Goal: Task Accomplishment & Management: Manage account settings

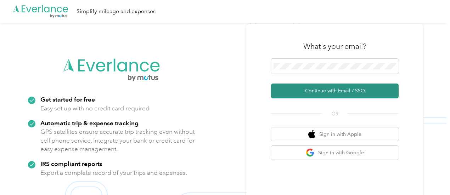
click at [334, 90] on button "Continue with Email / SSO" at bounding box center [335, 91] width 128 height 15
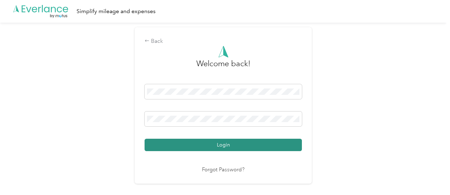
click at [219, 144] on button "Login" at bounding box center [223, 145] width 157 height 12
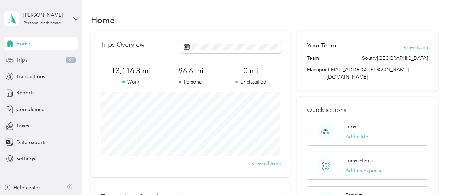
click at [29, 63] on div "Trips 31" at bounding box center [41, 60] width 74 height 13
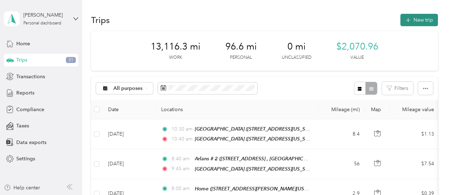
click at [417, 20] on button "New trip" at bounding box center [419, 20] width 38 height 12
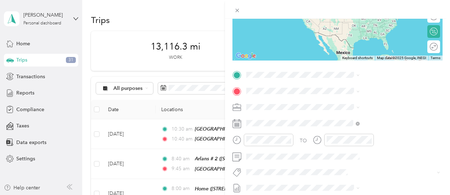
scroll to position [104, 0]
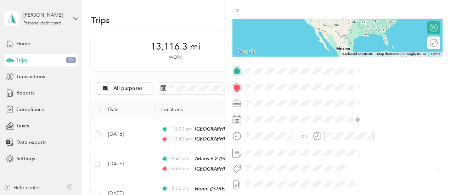
click at [327, 125] on icon at bounding box center [327, 121] width 7 height 7
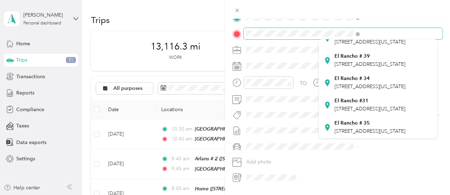
scroll to position [158, 0]
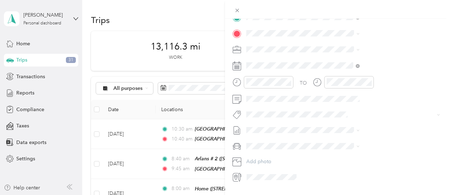
click at [329, 124] on div "[GEOGRAPHIC_DATA][STREET_ADDRESS][US_STATE][GEOGRAPHIC_DATA]" at bounding box center [378, 127] width 108 height 17
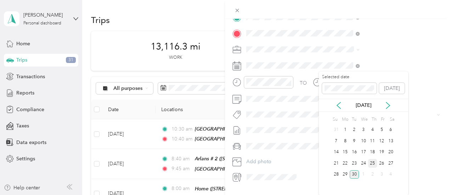
click at [373, 162] on div "25" at bounding box center [372, 163] width 9 height 9
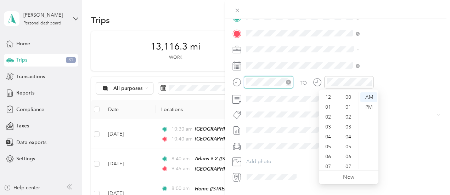
scroll to position [43, 0]
click at [327, 163] on div "11" at bounding box center [328, 164] width 17 height 10
click at [348, 120] on div "30" at bounding box center [348, 120] width 17 height 10
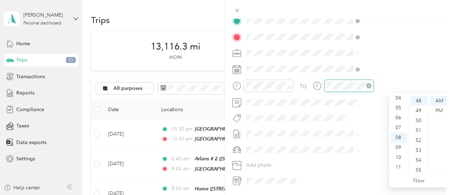
scroll to position [476, 0]
click at [400, 167] on div "11" at bounding box center [398, 168] width 17 height 10
click at [420, 120] on div "50" at bounding box center [419, 121] width 17 height 10
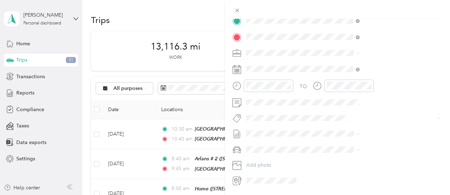
scroll to position [0, 0]
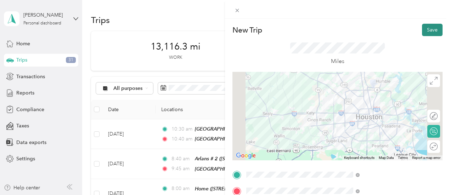
click at [425, 29] on button "Save" at bounding box center [432, 30] width 21 height 12
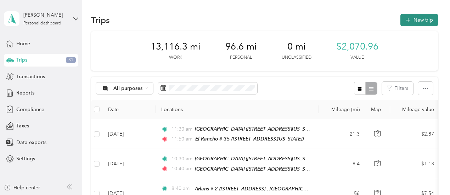
click at [419, 18] on button "New trip" at bounding box center [419, 20] width 38 height 12
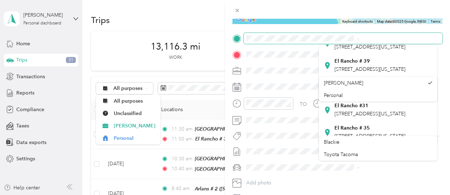
scroll to position [94, 0]
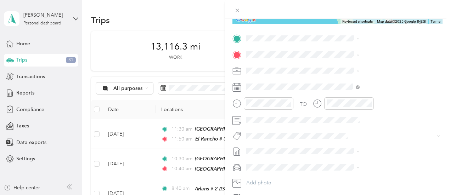
click at [326, 130] on div "[GEOGRAPHIC_DATA][STREET_ADDRESS][US_STATE][GEOGRAPHIC_DATA]" at bounding box center [378, 130] width 108 height 17
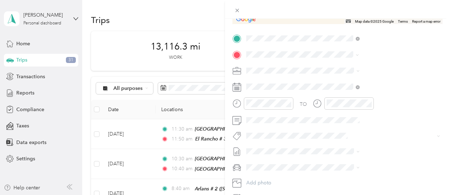
click at [326, 90] on icon at bounding box center [327, 86] width 7 height 7
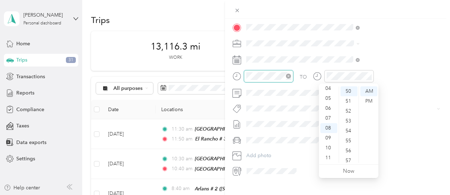
scroll to position [496, 0]
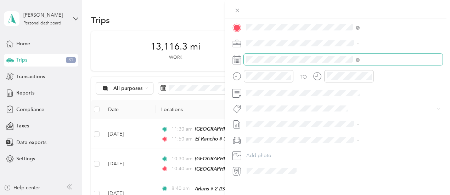
click at [345, 63] on span at bounding box center [343, 59] width 199 height 11
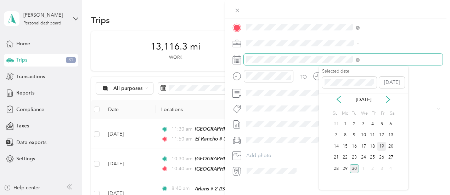
click at [383, 195] on div "New Trip Save This trip cannot be edited because it is either under review, app…" at bounding box center [223, 195] width 446 height 0
click at [373, 158] on div "25" at bounding box center [372, 157] width 9 height 9
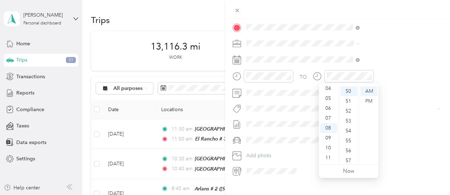
scroll to position [0, 0]
click at [329, 92] on div "12" at bounding box center [328, 91] width 17 height 10
click at [349, 110] on div "25" at bounding box center [348, 111] width 17 height 10
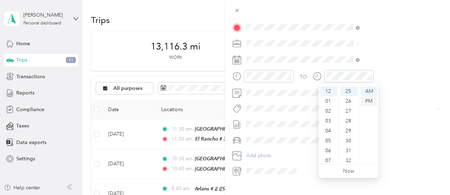
click at [372, 103] on div "PM" at bounding box center [368, 101] width 17 height 10
click at [391, 136] on span at bounding box center [343, 140] width 199 height 11
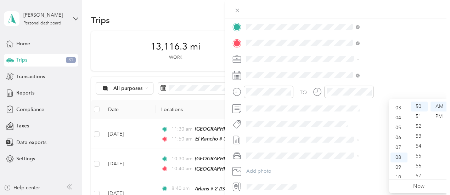
scroll to position [0, 0]
click at [399, 106] on div "12" at bounding box center [398, 107] width 17 height 10
click at [398, 106] on div "12" at bounding box center [398, 107] width 17 height 10
click at [439, 114] on div "PM" at bounding box center [438, 117] width 17 height 10
click at [436, 148] on ul "AM PM" at bounding box center [439, 140] width 20 height 77
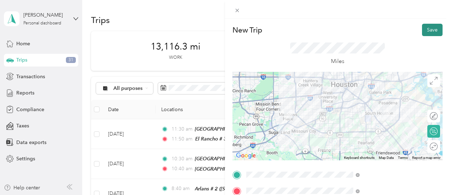
click at [424, 33] on button "Save" at bounding box center [432, 30] width 21 height 12
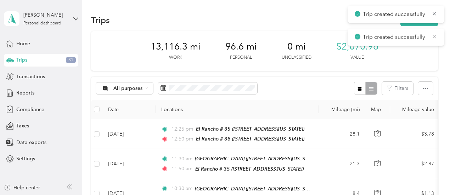
click at [433, 38] on icon at bounding box center [434, 36] width 3 height 3
click at [433, 16] on icon at bounding box center [434, 14] width 6 height 6
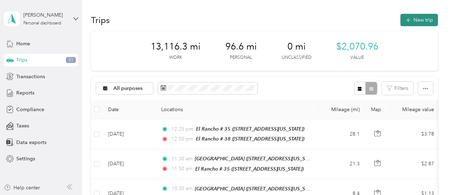
click at [422, 22] on button "New trip" at bounding box center [419, 20] width 38 height 12
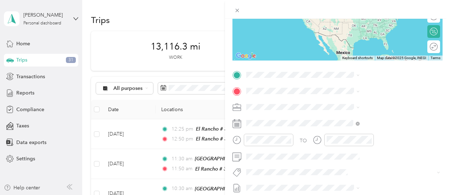
scroll to position [105, 0]
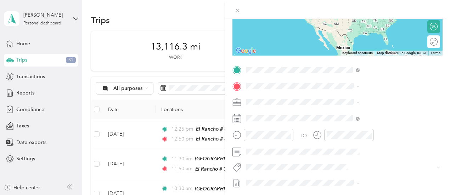
click at [328, 104] on icon at bounding box center [327, 102] width 5 height 7
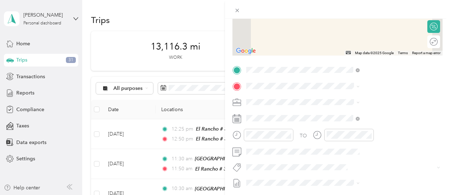
click at [327, 118] on icon at bounding box center [327, 114] width 5 height 7
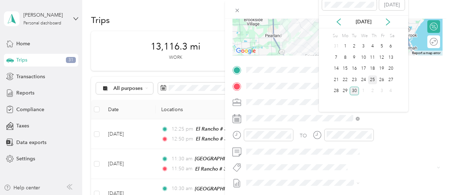
click at [373, 78] on div "25" at bounding box center [372, 79] width 9 height 9
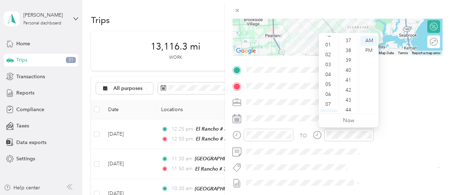
scroll to position [360, 0]
click at [348, 76] on div "40" at bounding box center [348, 78] width 17 height 10
click at [368, 50] on div "PM" at bounding box center [368, 51] width 17 height 10
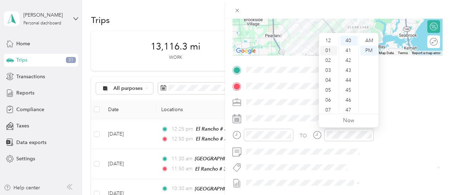
click at [327, 48] on div "01" at bounding box center [328, 51] width 17 height 10
click at [370, 159] on div "TO Add photo" at bounding box center [337, 149] width 210 height 171
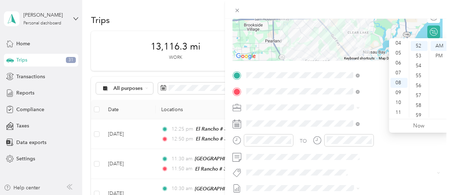
scroll to position [0, 0]
click at [397, 64] on div "02" at bounding box center [398, 66] width 17 height 10
click at [429, 46] on ul "AM PM" at bounding box center [439, 79] width 20 height 77
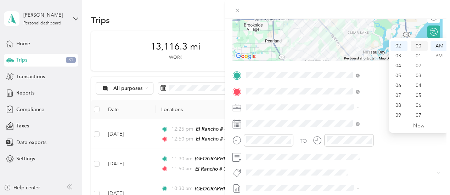
click at [419, 46] on div "00" at bounding box center [419, 46] width 17 height 10
click at [440, 56] on div "PM" at bounding box center [438, 56] width 17 height 10
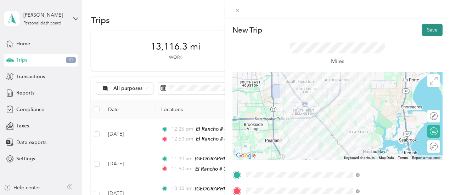
click at [426, 28] on button "Save" at bounding box center [432, 30] width 21 height 12
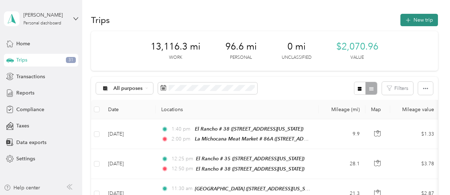
click at [421, 18] on button "New trip" at bounding box center [419, 20] width 38 height 12
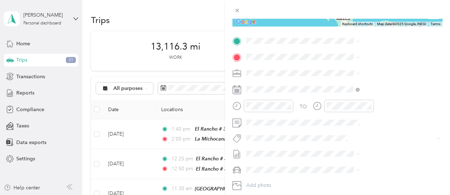
scroll to position [147, 0]
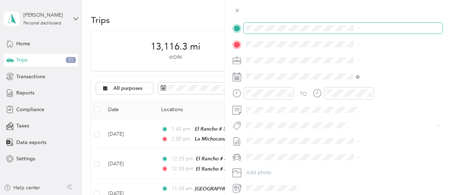
click at [351, 31] on span at bounding box center [343, 28] width 199 height 11
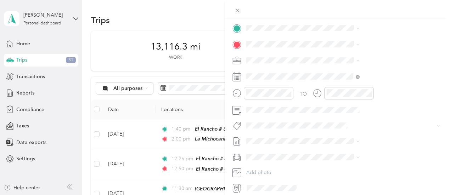
click at [328, 61] on icon at bounding box center [327, 57] width 7 height 7
click at [327, 79] on icon at bounding box center [327, 78] width 7 height 7
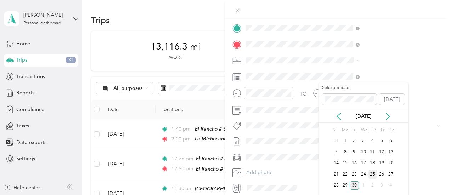
click at [371, 175] on div "25" at bounding box center [372, 174] width 9 height 9
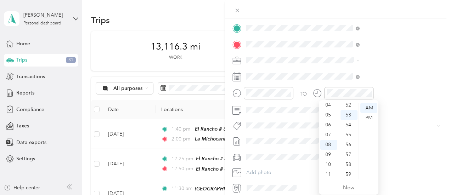
scroll to position [0, 0]
click at [328, 126] on div "02" at bounding box center [328, 128] width 17 height 10
click at [349, 162] on div "15" at bounding box center [348, 161] width 17 height 10
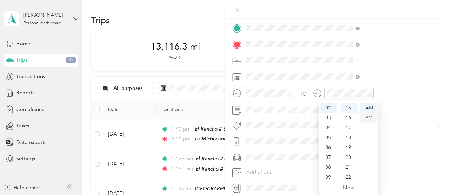
click at [371, 116] on div "PM" at bounding box center [368, 118] width 17 height 10
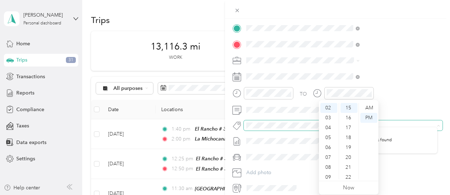
click at [396, 130] on span at bounding box center [343, 125] width 199 height 10
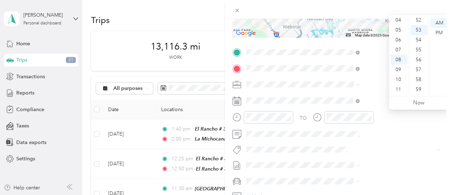
scroll to position [0, 0]
click at [397, 44] on div "02" at bounding box center [398, 43] width 17 height 10
click at [418, 86] on div "25" at bounding box center [419, 87] width 17 height 10
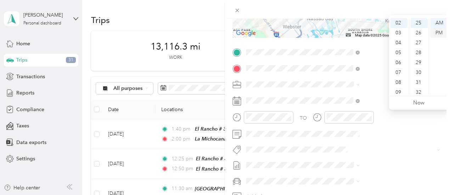
click at [440, 34] on div "PM" at bounding box center [438, 33] width 17 height 10
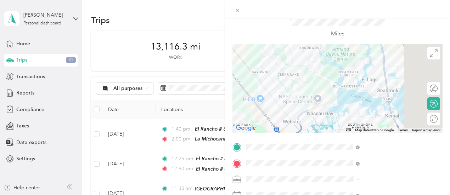
scroll to position [0, 0]
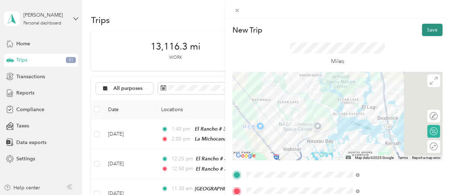
click at [429, 28] on button "Save" at bounding box center [432, 30] width 21 height 12
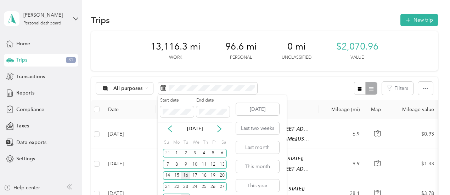
click at [186, 177] on div "16" at bounding box center [185, 175] width 9 height 9
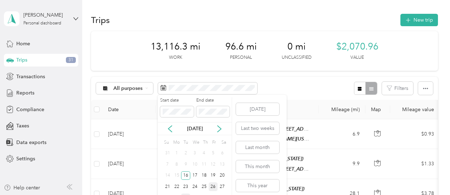
click at [213, 187] on div "26" at bounding box center [213, 186] width 9 height 9
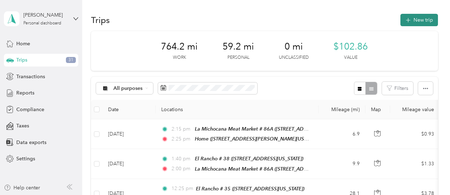
click at [418, 20] on button "New trip" at bounding box center [419, 20] width 38 height 12
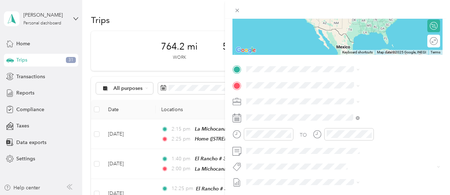
scroll to position [110, 0]
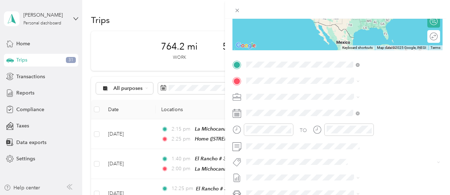
click at [326, 99] on icon at bounding box center [327, 100] width 7 height 7
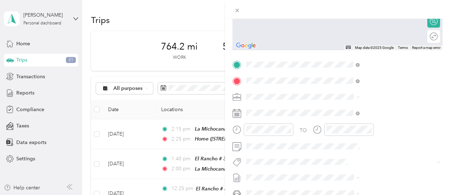
click at [327, 116] on icon at bounding box center [327, 112] width 7 height 7
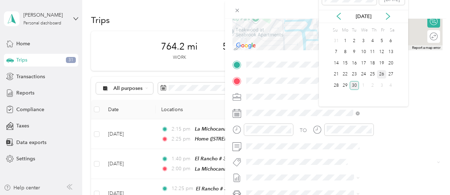
click at [383, 75] on div "26" at bounding box center [381, 74] width 9 height 9
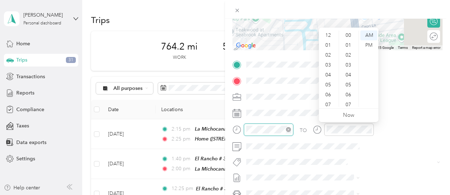
scroll to position [519, 0]
click at [329, 74] on div "08" at bounding box center [328, 72] width 17 height 10
click at [346, 34] on div "00" at bounding box center [348, 35] width 17 height 10
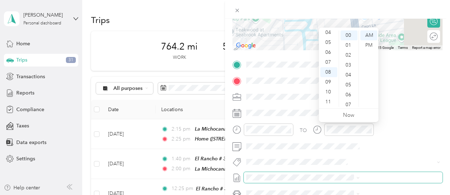
click at [369, 172] on span at bounding box center [343, 177] width 199 height 11
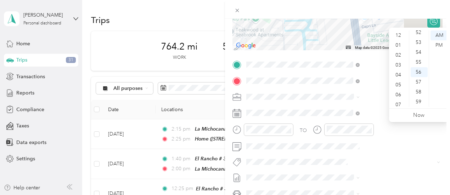
scroll to position [43, 0]
click at [398, 70] on div "08" at bounding box center [398, 72] width 17 height 10
click at [418, 77] on div "05" at bounding box center [419, 79] width 17 height 10
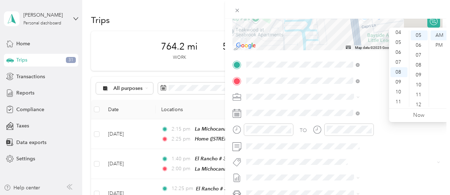
click at [382, 170] on div "TO Add photo" at bounding box center [337, 144] width 210 height 171
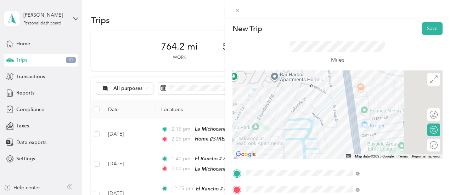
scroll to position [0, 0]
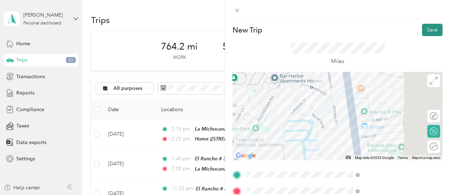
click at [428, 33] on button "Save" at bounding box center [432, 30] width 21 height 12
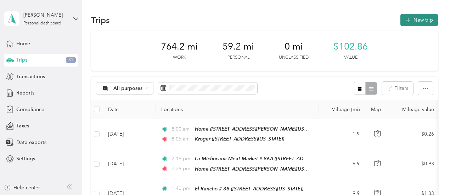
click at [415, 19] on button "New trip" at bounding box center [419, 20] width 38 height 12
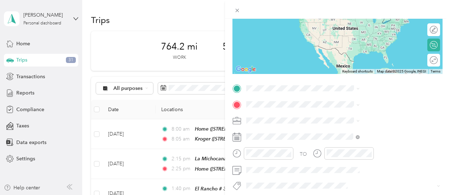
scroll to position [87, 0]
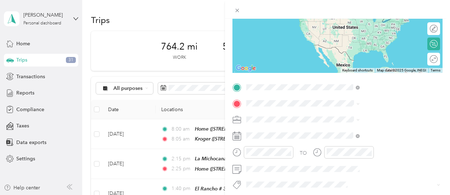
click at [327, 120] on icon at bounding box center [327, 119] width 5 height 7
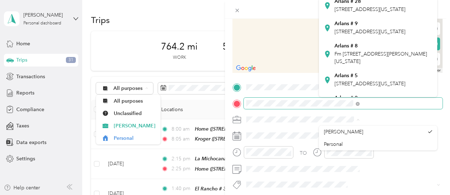
scroll to position [140, 0]
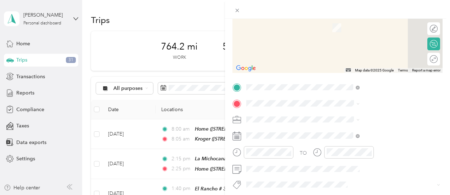
click at [327, 51] on icon at bounding box center [327, 47] width 7 height 7
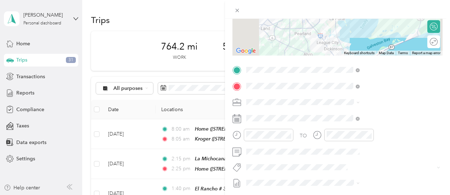
scroll to position [107, 0]
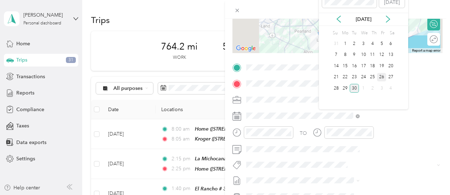
click at [383, 78] on div "26" at bounding box center [381, 77] width 9 height 9
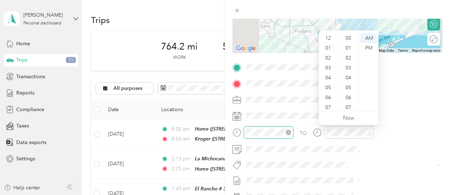
scroll to position [519, 0]
click at [330, 76] on div "08" at bounding box center [328, 75] width 17 height 10
click at [348, 46] on div "30" at bounding box center [348, 46] width 17 height 10
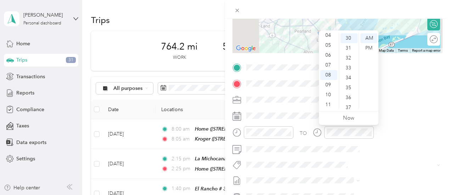
click at [375, 173] on div "TO Add photo" at bounding box center [337, 147] width 210 height 171
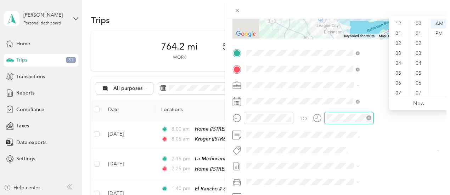
scroll to position [43, 0]
click at [397, 60] on div "08" at bounding box center [398, 61] width 17 height 10
click at [420, 49] on div "55" at bounding box center [419, 51] width 17 height 10
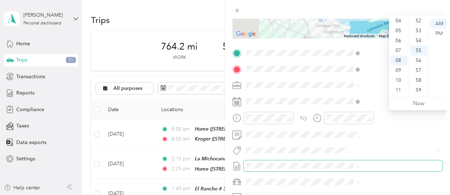
click at [380, 170] on span at bounding box center [343, 165] width 199 height 11
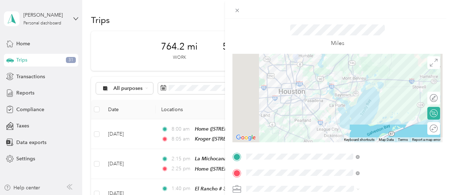
scroll to position [0, 0]
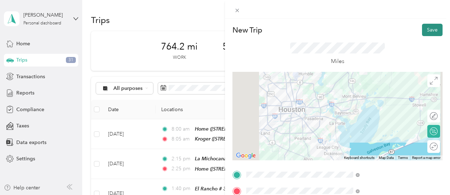
click at [427, 28] on button "Save" at bounding box center [432, 30] width 21 height 12
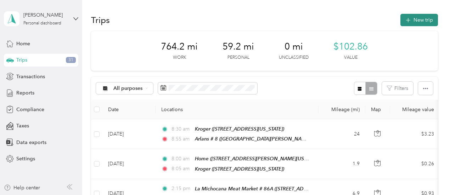
click at [422, 19] on button "New trip" at bounding box center [419, 20] width 38 height 12
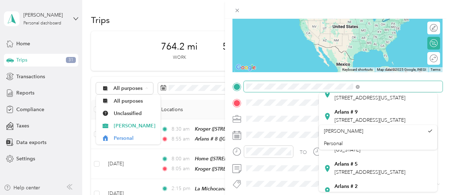
scroll to position [151, 0]
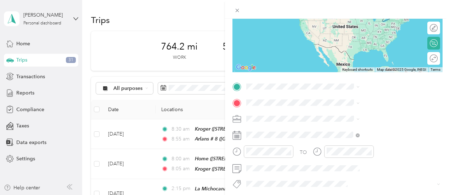
click at [328, 138] on icon at bounding box center [327, 134] width 7 height 7
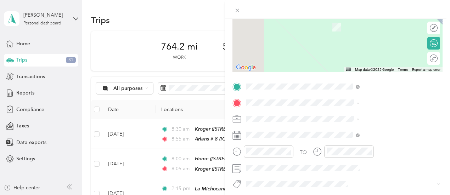
click at [328, 27] on div "Sellers Bros. # 24 [STREET_ADDRESS][US_STATE]" at bounding box center [378, 19] width 108 height 17
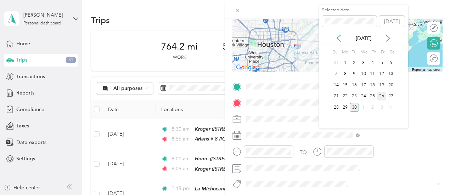
click at [381, 96] on div "26" at bounding box center [381, 96] width 9 height 9
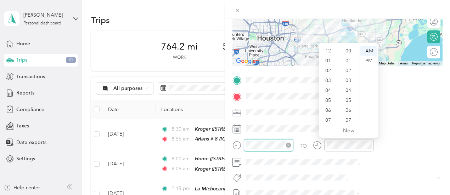
scroll to position [519, 0]
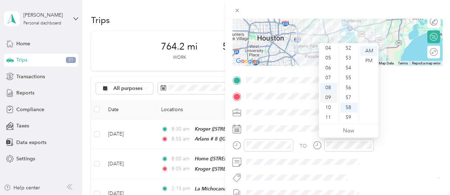
click at [327, 95] on div "09" at bounding box center [328, 98] width 17 height 10
click at [348, 62] on div "40" at bounding box center [348, 63] width 17 height 10
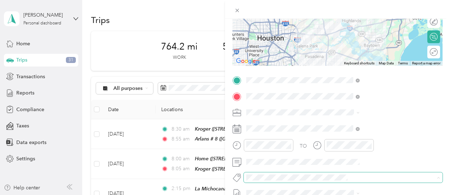
click at [378, 173] on span at bounding box center [343, 178] width 199 height 10
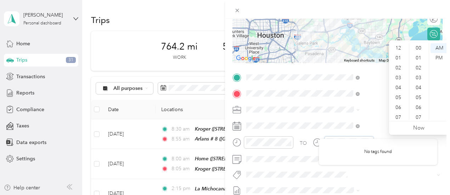
scroll to position [43, 0]
click at [397, 103] on div "10" at bounding box center [398, 105] width 17 height 10
click at [419, 44] on div "00" at bounding box center [419, 43] width 17 height 10
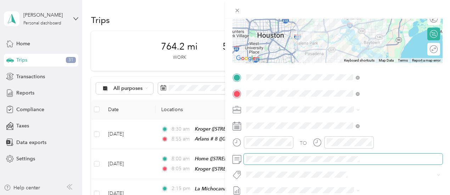
click at [388, 162] on span at bounding box center [343, 159] width 199 height 11
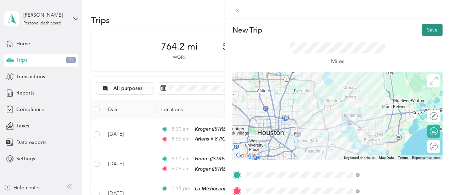
click at [428, 31] on button "Save" at bounding box center [432, 30] width 21 height 12
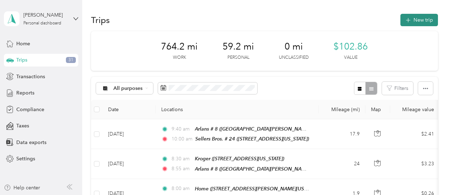
click at [420, 17] on button "New trip" at bounding box center [419, 20] width 38 height 12
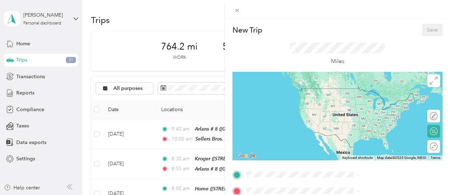
click at [443, 60] on form "New Trip Save This trip cannot be edited because it is either under review, app…" at bounding box center [337, 182] width 225 height 317
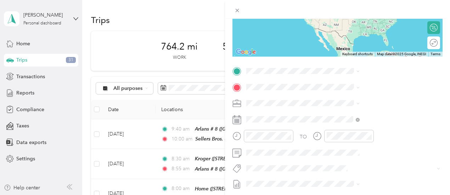
scroll to position [108, 0]
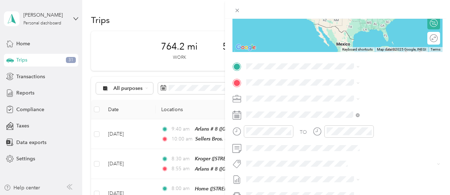
click at [326, 103] on div "Sellers Bros. # 24 [STREET_ADDRESS][US_STATE]" at bounding box center [378, 94] width 108 height 17
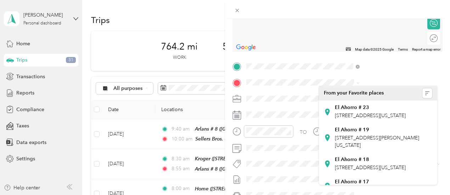
scroll to position [0, 0]
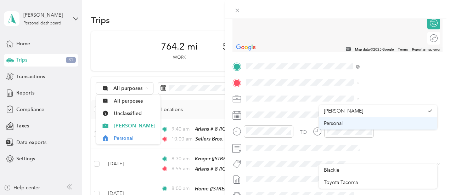
drag, startPoint x: 435, startPoint y: 110, endPoint x: 436, endPoint y: 126, distance: 16.3
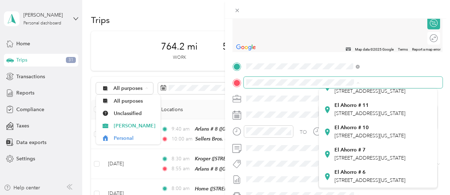
scroll to position [149, 0]
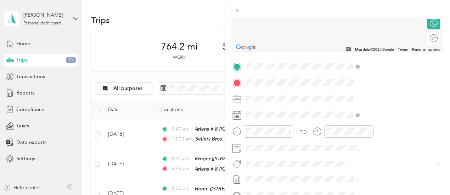
click at [327, 91] on icon at bounding box center [327, 87] width 7 height 7
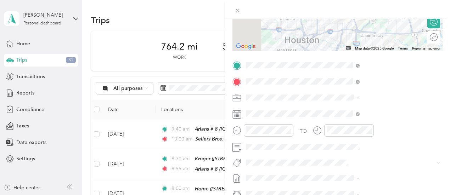
scroll to position [119, 0]
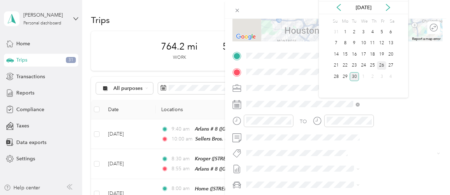
click at [380, 64] on div "26" at bounding box center [381, 65] width 9 height 9
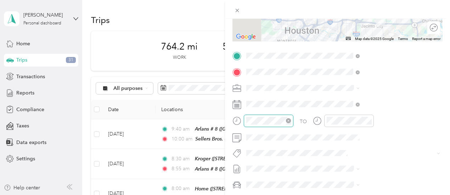
scroll to position [43, 0]
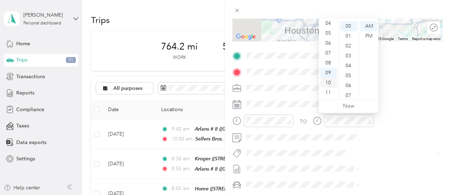
click at [329, 83] on div "10" at bounding box center [328, 83] width 17 height 10
click at [349, 70] on div "45" at bounding box center [348, 72] width 17 height 10
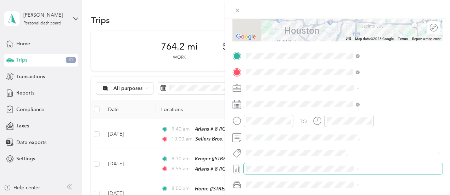
click at [386, 164] on span at bounding box center [343, 168] width 199 height 11
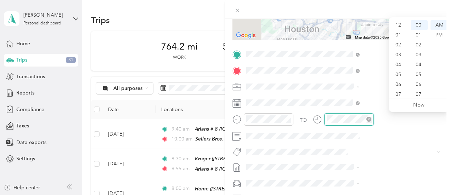
scroll to position [43, 0]
click at [397, 88] on div "11" at bounding box center [398, 92] width 17 height 10
click at [419, 27] on div "00" at bounding box center [419, 25] width 17 height 10
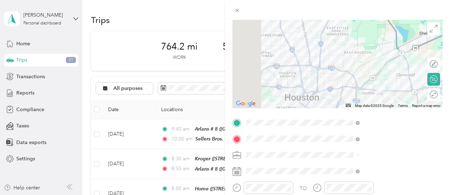
scroll to position [0, 0]
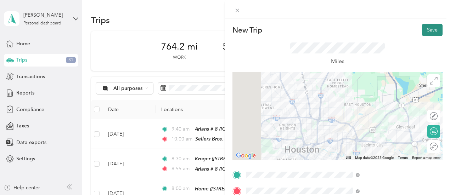
click at [423, 31] on button "Save" at bounding box center [432, 30] width 21 height 12
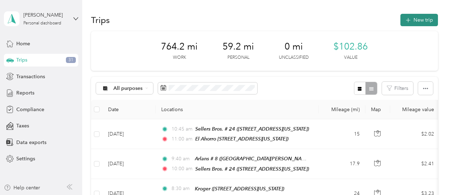
click at [419, 20] on button "New trip" at bounding box center [419, 20] width 38 height 12
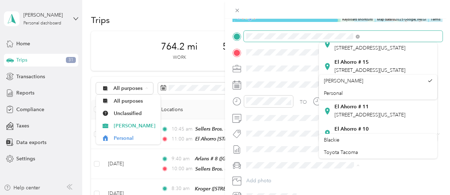
scroll to position [97, 0]
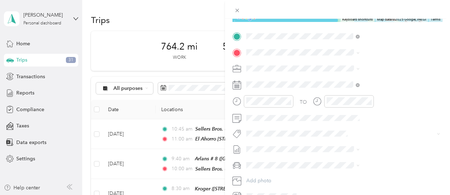
click at [329, 94] on icon at bounding box center [327, 90] width 7 height 7
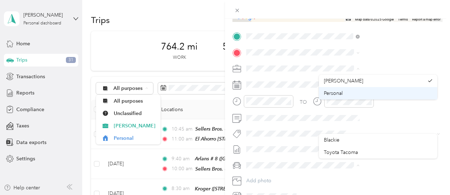
drag, startPoint x: 436, startPoint y: 84, endPoint x: 436, endPoint y: 90, distance: 6.0
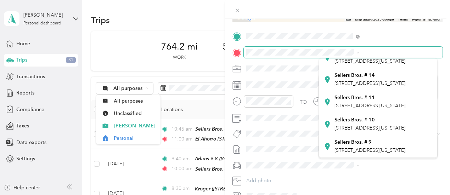
scroll to position [172, 0]
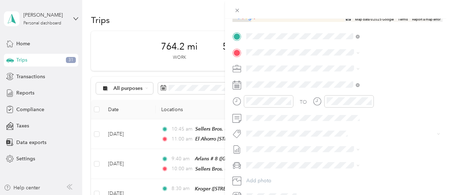
click at [327, 101] on icon at bounding box center [327, 98] width 5 height 7
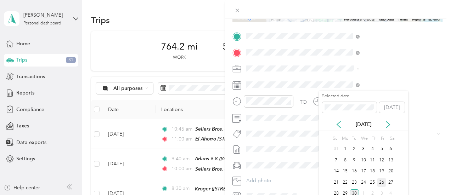
click at [379, 185] on div "26" at bounding box center [381, 182] width 9 height 9
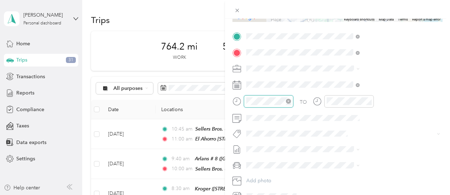
scroll to position [10, 0]
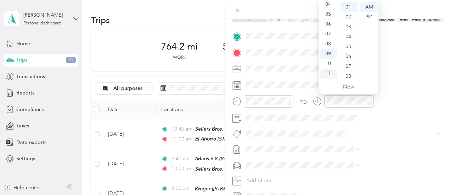
click at [330, 73] on div "11" at bounding box center [328, 74] width 17 height 10
click at [347, 67] on div "50" at bounding box center [348, 70] width 17 height 10
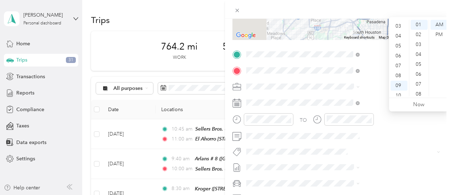
scroll to position [0, 0]
click at [397, 24] on div "12" at bounding box center [398, 25] width 17 height 10
click at [420, 29] on div "15" at bounding box center [419, 30] width 17 height 10
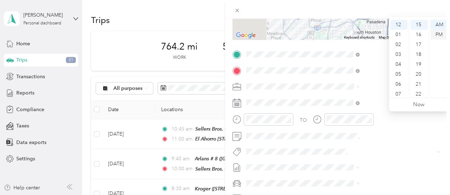
click at [441, 34] on div "PM" at bounding box center [438, 35] width 17 height 10
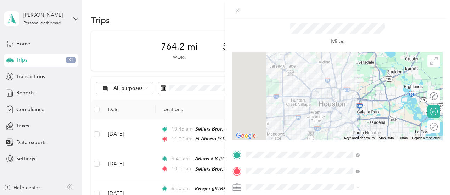
scroll to position [0, 0]
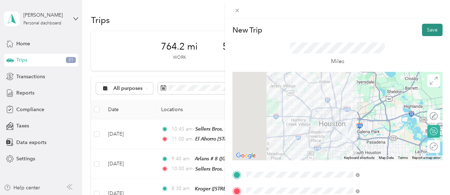
click at [422, 31] on button "Save" at bounding box center [432, 30] width 21 height 12
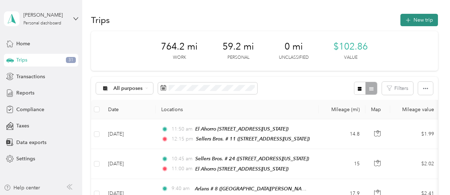
click at [422, 20] on button "New trip" at bounding box center [419, 20] width 38 height 12
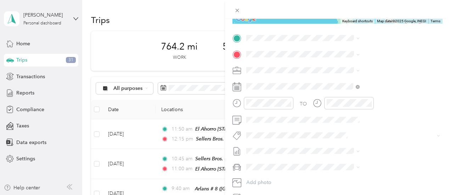
scroll to position [140, 0]
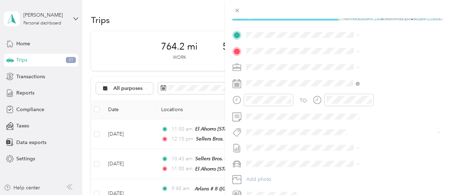
click at [405, 62] on div "Sellers Bros. # 24 [STREET_ADDRESS][US_STATE]" at bounding box center [369, 66] width 71 height 15
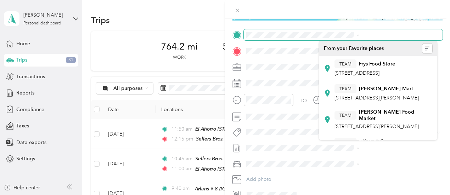
click at [371, 38] on span at bounding box center [343, 34] width 199 height 11
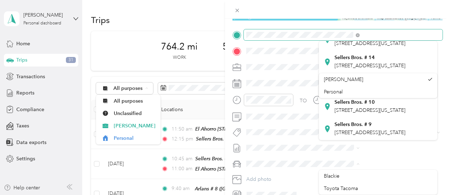
scroll to position [172, 0]
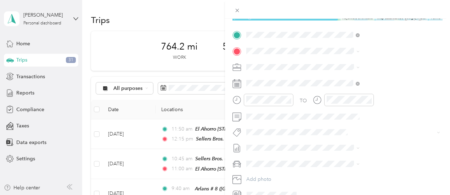
click at [327, 88] on icon at bounding box center [327, 84] width 7 height 7
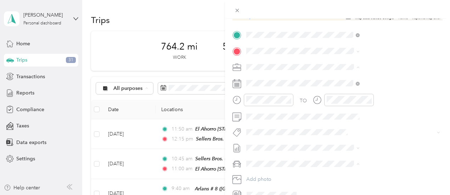
scroll to position [30, 0]
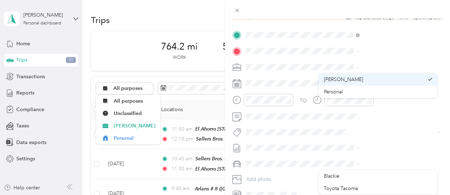
drag, startPoint x: 435, startPoint y: 72, endPoint x: 436, endPoint y: 84, distance: 12.1
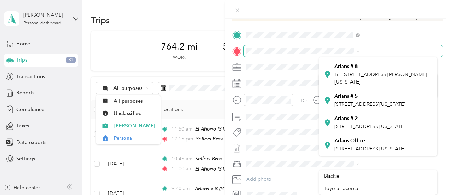
scroll to position [228, 0]
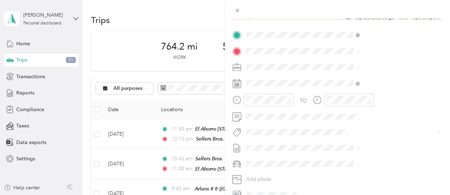
click at [326, 119] on icon at bounding box center [327, 122] width 5 height 7
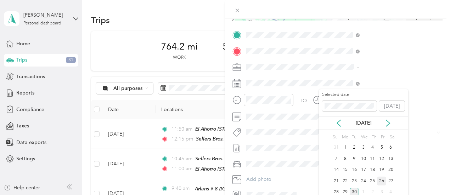
click at [382, 182] on div "26" at bounding box center [381, 181] width 9 height 9
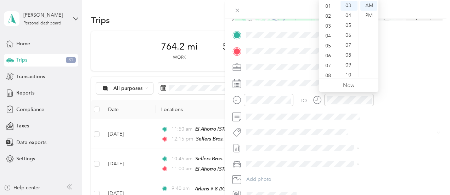
scroll to position [0, 0]
click at [327, 16] on div "01" at bounding box center [328, 16] width 17 height 10
click at [349, 23] on div "25" at bounding box center [348, 23] width 17 height 10
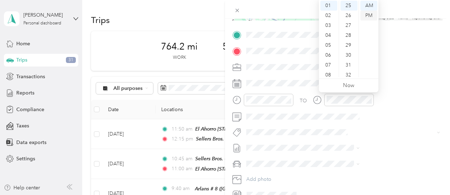
click at [369, 17] on div "PM" at bounding box center [368, 16] width 17 height 10
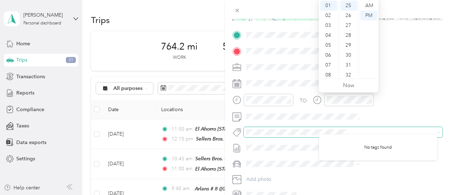
click at [385, 135] on span at bounding box center [337, 132] width 187 height 7
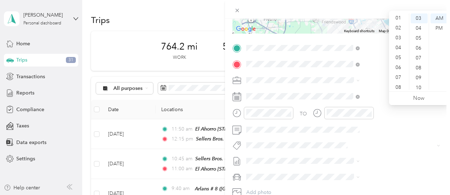
scroll to position [0, 0]
click at [397, 27] on div "01" at bounding box center [398, 28] width 17 height 10
click at [425, 56] on div "07" at bounding box center [419, 58] width 17 height 10
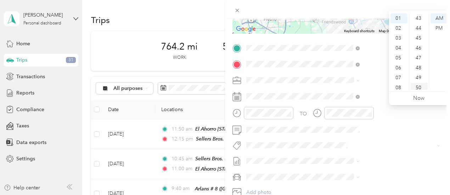
click at [419, 86] on div "50" at bounding box center [419, 88] width 17 height 10
click at [439, 30] on div "PM" at bounding box center [438, 28] width 17 height 10
click at [405, 154] on div "TO Add photo" at bounding box center [337, 128] width 210 height 171
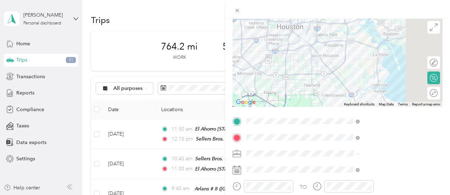
scroll to position [0, 0]
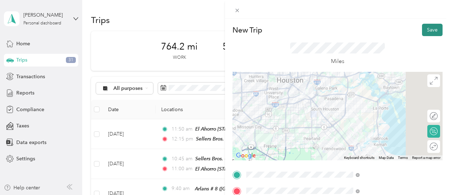
click at [429, 28] on button "Save" at bounding box center [432, 30] width 21 height 12
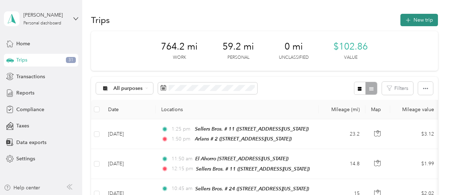
click at [415, 20] on button "New trip" at bounding box center [419, 20] width 38 height 12
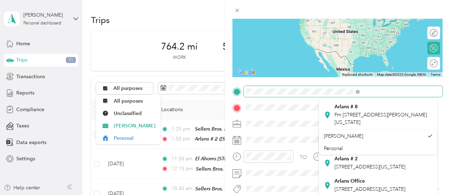
scroll to position [220, 0]
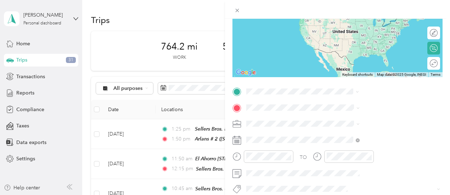
click at [325, 160] on icon at bounding box center [327, 163] width 7 height 7
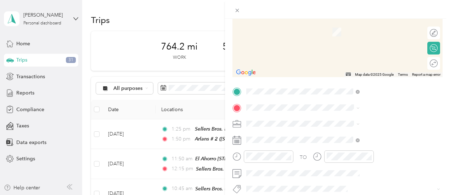
click at [327, 34] on div "Home [STREET_ADDRESS][PERSON_NAME][US_STATE]" at bounding box center [378, 32] width 108 height 25
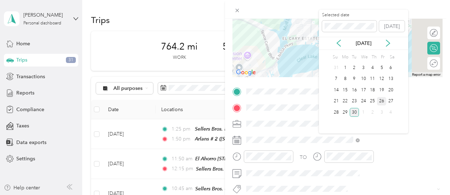
click at [382, 100] on div "26" at bounding box center [381, 101] width 9 height 9
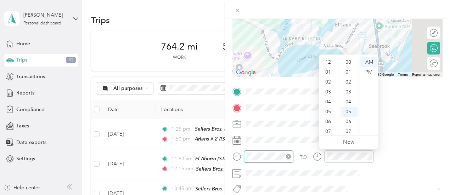
scroll to position [50, 0]
drag, startPoint x: 336, startPoint y: 65, endPoint x: 277, endPoint y: 17, distance: 76.3
click at [277, 17] on div "New Trip Save This trip cannot be edited because it is either under review, app…" at bounding box center [225, 97] width 450 height 195
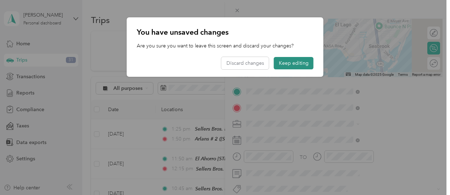
click at [301, 61] on button "Keep editing" at bounding box center [294, 63] width 40 height 12
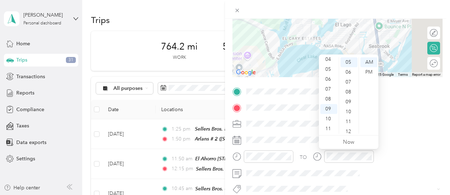
scroll to position [0, 0]
click at [327, 82] on div "02" at bounding box center [328, 82] width 17 height 10
click at [348, 111] on div "10" at bounding box center [348, 112] width 17 height 10
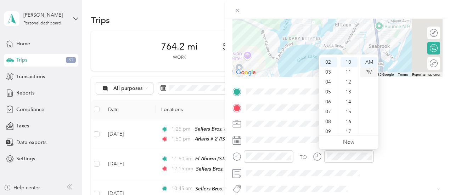
click at [370, 73] on div "PM" at bounding box center [368, 72] width 17 height 10
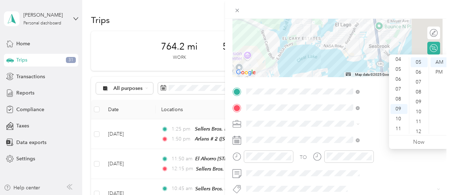
scroll to position [0, 0]
click at [398, 81] on div "02" at bounding box center [398, 82] width 17 height 10
click at [419, 118] on div "15" at bounding box center [419, 119] width 17 height 10
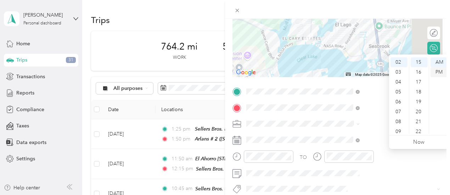
click at [441, 72] on div "PM" at bounding box center [438, 72] width 17 height 10
click at [379, 181] on div "TO Add photo" at bounding box center [337, 171] width 210 height 171
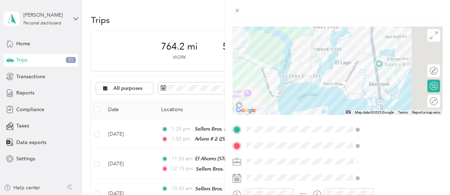
scroll to position [0, 0]
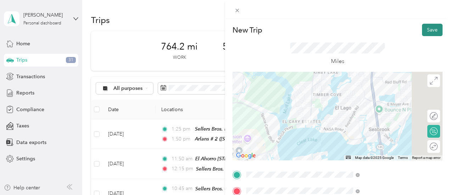
click at [427, 28] on button "Save" at bounding box center [432, 30] width 21 height 12
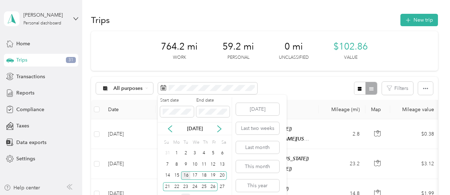
click at [186, 174] on div "16" at bounding box center [185, 175] width 9 height 9
click at [215, 187] on div "26" at bounding box center [213, 186] width 9 height 9
